Goal: Information Seeking & Learning: Learn about a topic

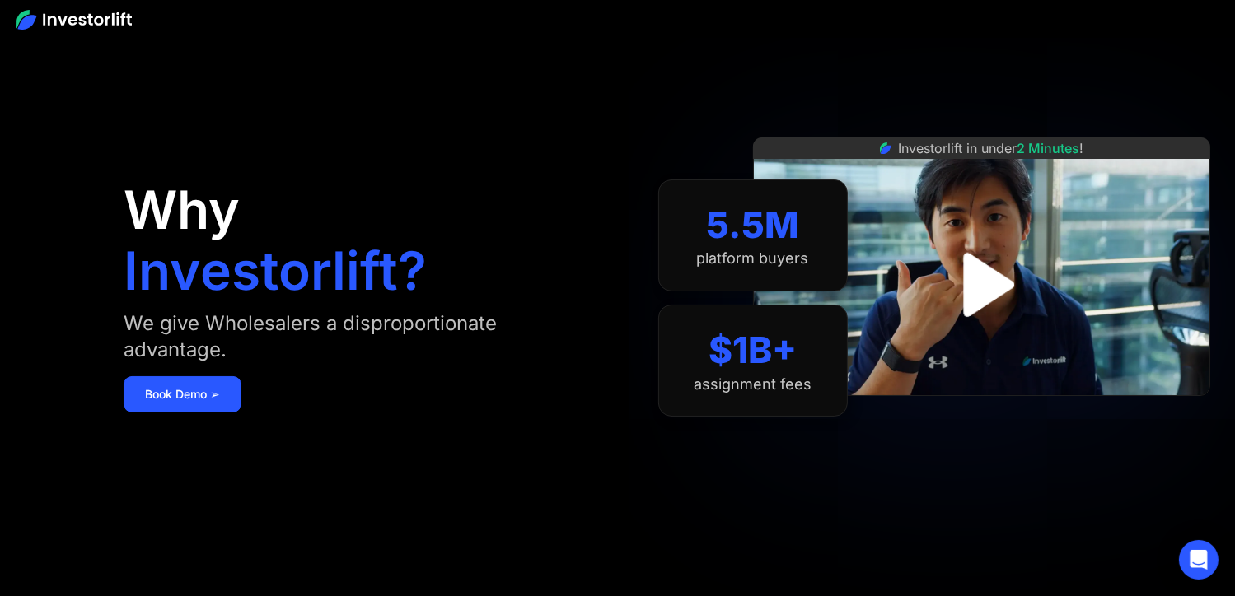
click at [969, 283] on img "open lightbox" at bounding box center [980, 284] width 115 height 115
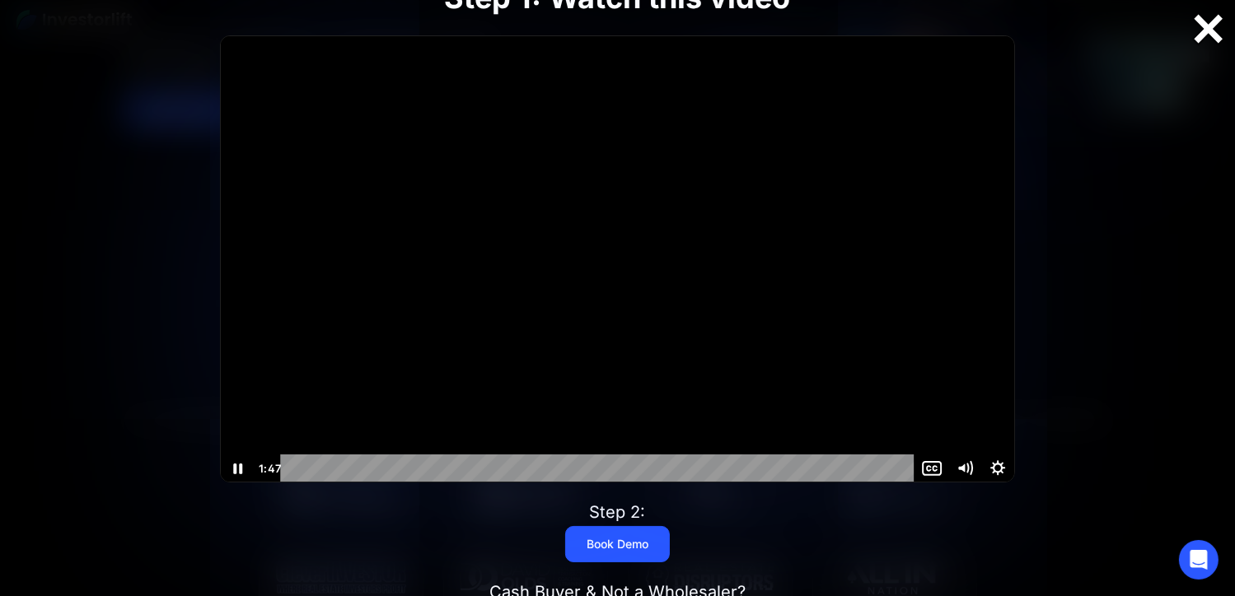
scroll to position [114, 0]
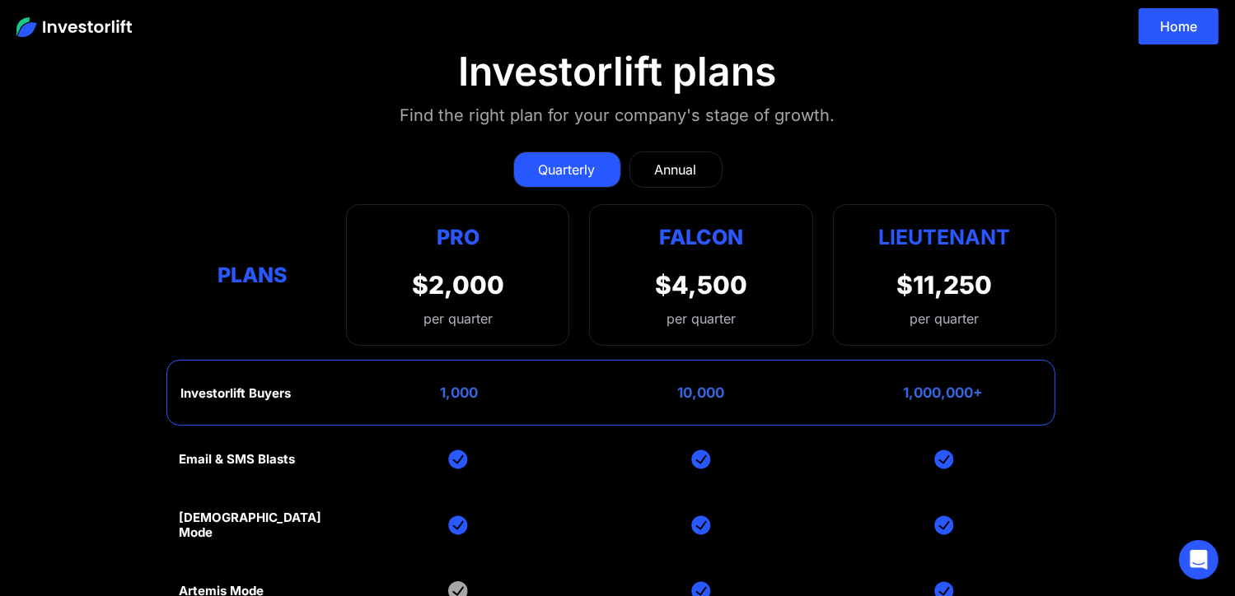
click at [97, 29] on img at bounding box center [73, 27] width 115 height 20
click at [102, 22] on img at bounding box center [73, 27] width 115 height 20
click at [23, 26] on img at bounding box center [73, 27] width 115 height 20
